Goal: Navigation & Orientation: Find specific page/section

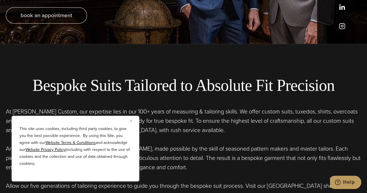
scroll to position [203, 0]
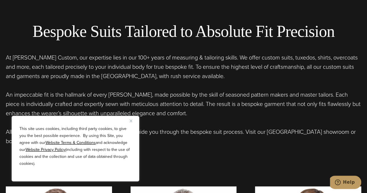
click at [131, 120] on img "Close" at bounding box center [131, 121] width 3 height 3
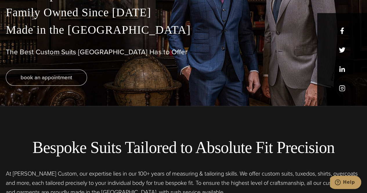
scroll to position [0, 0]
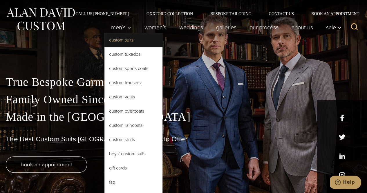
click at [117, 43] on link "Custom Suits" at bounding box center [134, 40] width 58 height 14
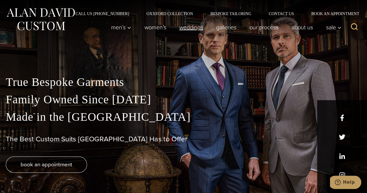
click at [191, 28] on link "weddings" at bounding box center [191, 27] width 37 height 12
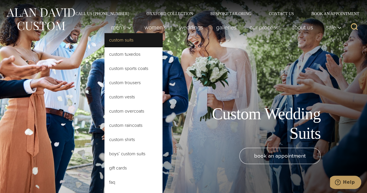
click at [113, 42] on link "Custom Suits" at bounding box center [134, 40] width 58 height 14
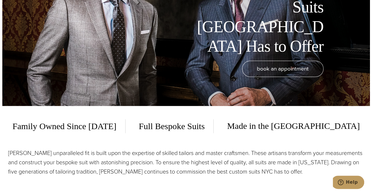
scroll to position [145, 0]
